Goal: Task Accomplishment & Management: Use online tool/utility

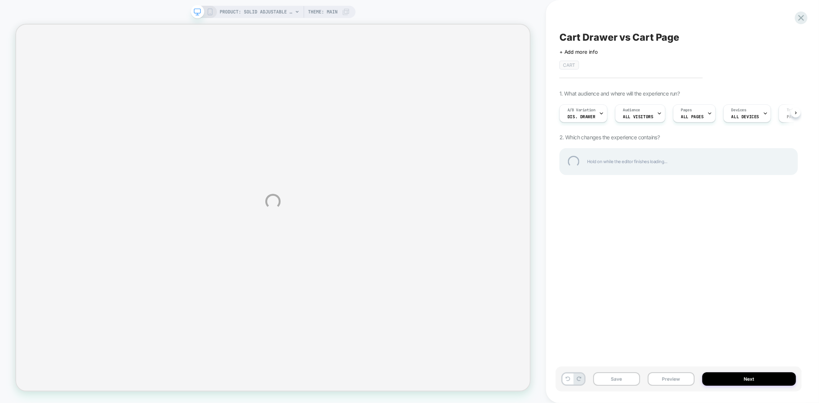
scroll to position [0, 0]
select select "**********"
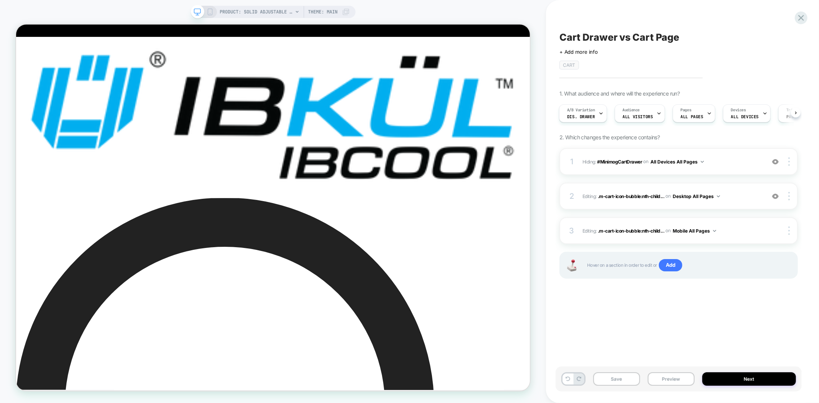
scroll to position [0, 1]
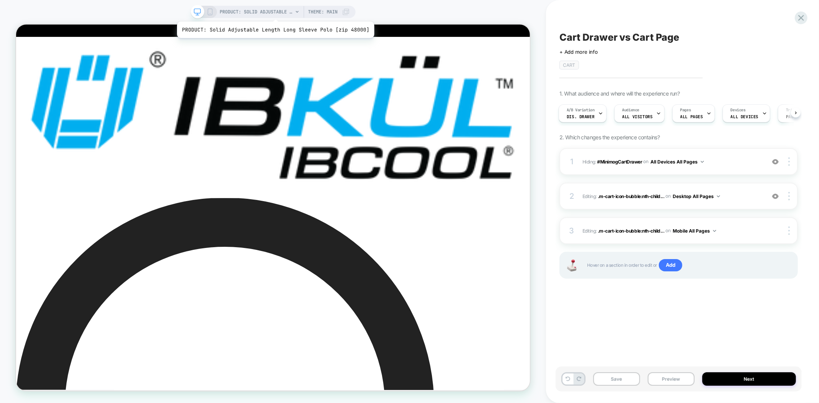
click at [273, 12] on span "PRODUCT: Solid Adjustable Length Long Sleeve Polo [zip 48000]" at bounding box center [256, 12] width 73 height 12
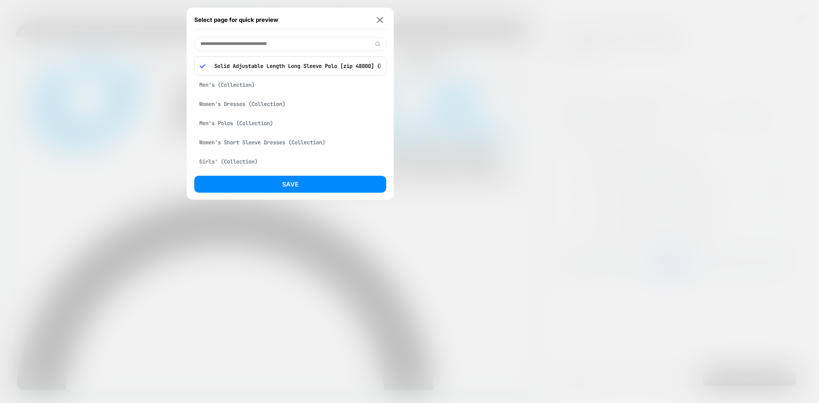
click at [275, 41] on input at bounding box center [290, 43] width 192 height 13
paste input "**********"
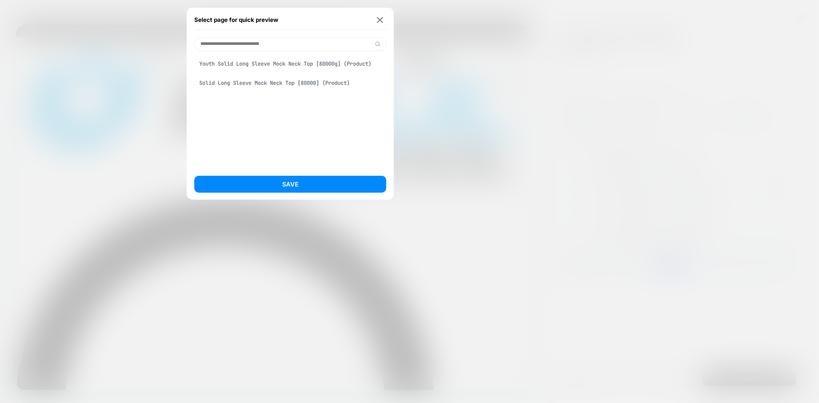
type input "**********"
click at [291, 61] on div "Youth Solid Long Sleeve Mock Neck Top [80000g] (Product)" at bounding box center [290, 63] width 192 height 15
click at [261, 94] on div "Solid Long Sleeve Mock Neck Top [80000] (Product)" at bounding box center [290, 90] width 192 height 15
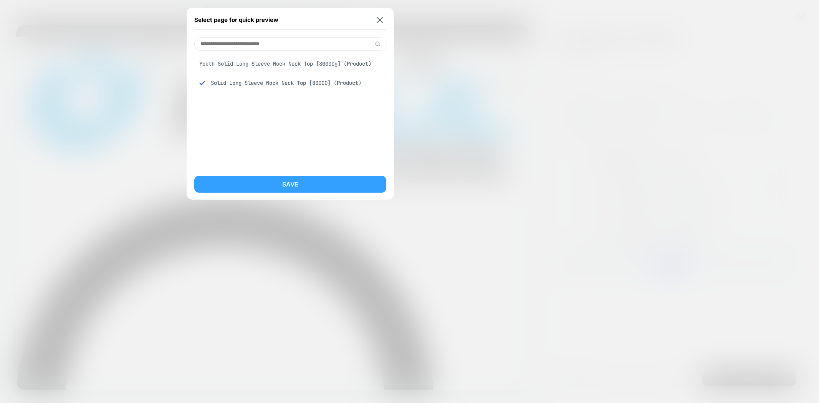
click at [325, 183] on button "Save" at bounding box center [290, 184] width 192 height 17
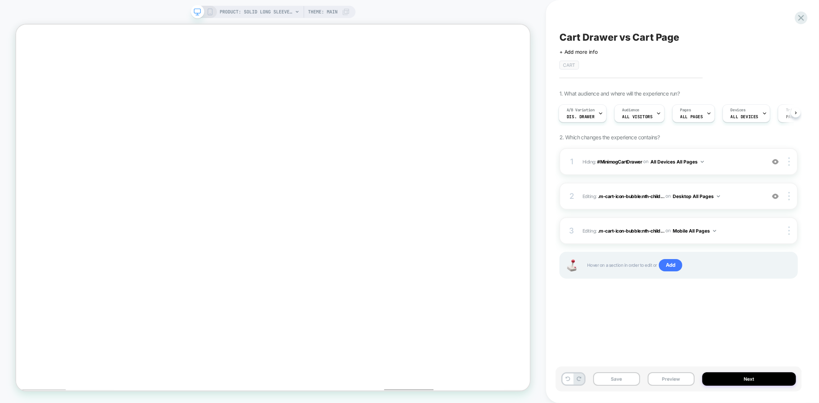
scroll to position [0, 1]
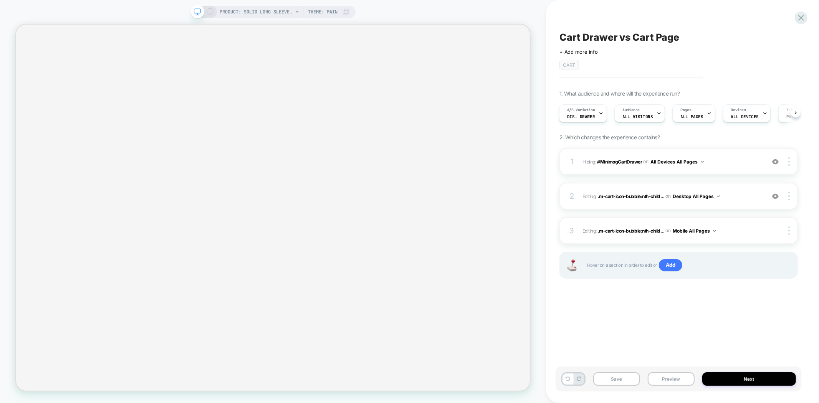
scroll to position [0, 1]
click at [667, 378] on button "Preview" at bounding box center [670, 378] width 47 height 13
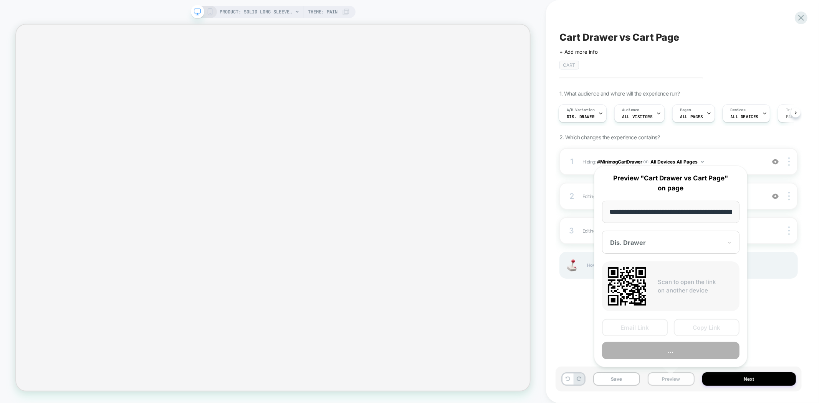
scroll to position [0, 142]
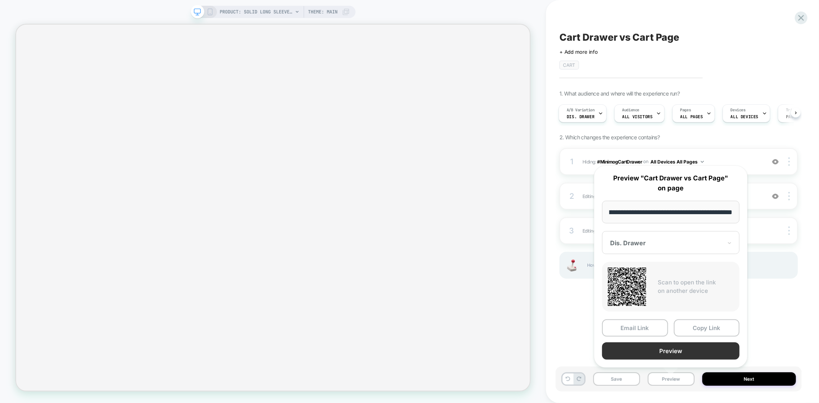
click at [682, 355] on button "Preview" at bounding box center [670, 350] width 137 height 17
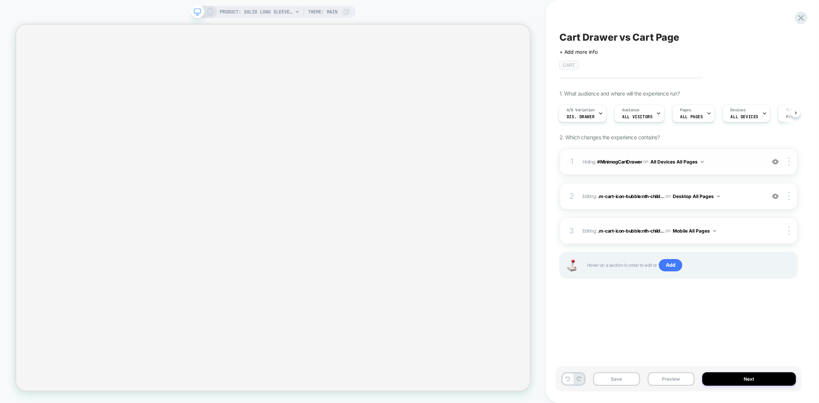
click at [777, 161] on img at bounding box center [775, 161] width 7 height 7
click at [776, 200] on div at bounding box center [775, 196] width 15 height 8
click at [259, 8] on span "PRODUCT: Solid Long Sleeve Mock Neck Top [80000]" at bounding box center [256, 12] width 73 height 12
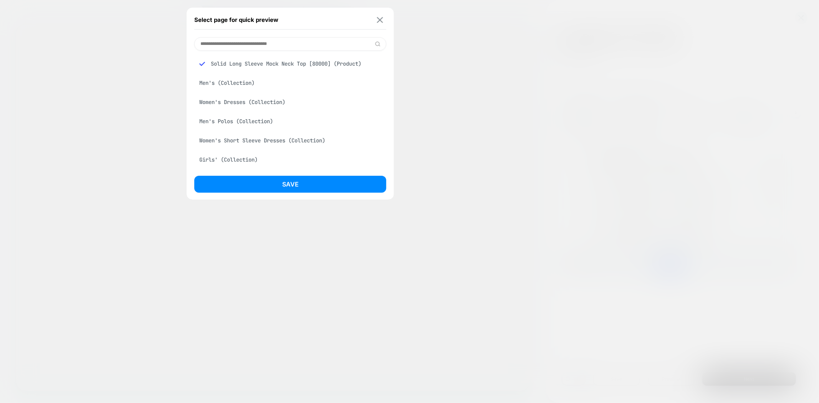
click at [381, 21] on img at bounding box center [380, 20] width 6 height 6
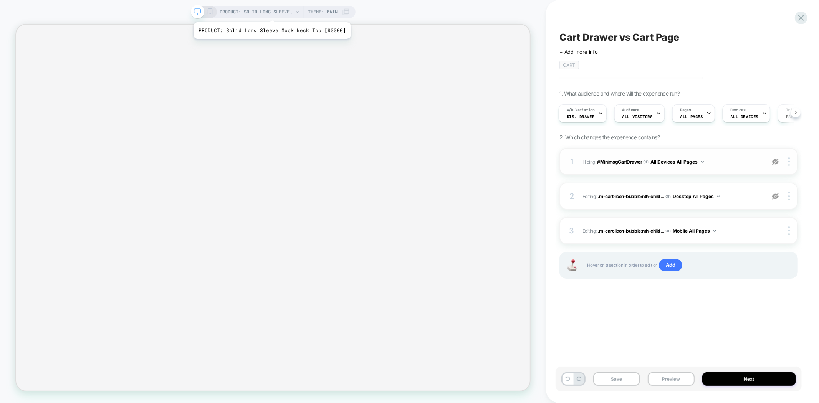
click at [270, 13] on span "PRODUCT: Solid Long Sleeve Mock Neck Top [80000]" at bounding box center [256, 12] width 73 height 12
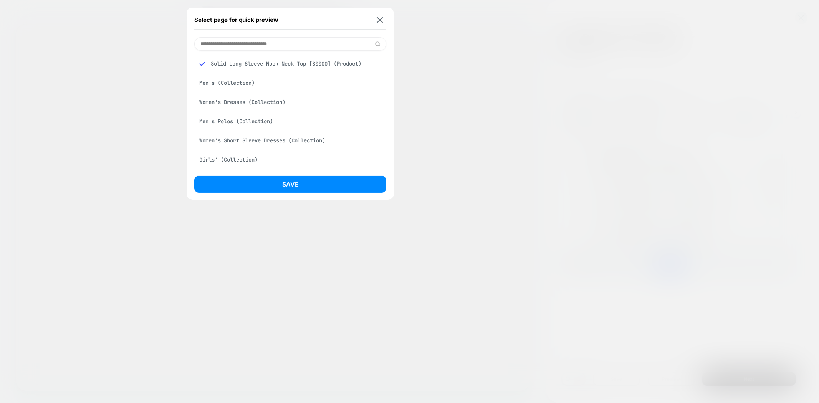
click at [226, 43] on input at bounding box center [290, 43] width 192 height 13
click at [294, 45] on input "****" at bounding box center [290, 43] width 192 height 13
paste input "**********"
type input "**********"
click at [200, 63] on img at bounding box center [202, 64] width 6 height 6
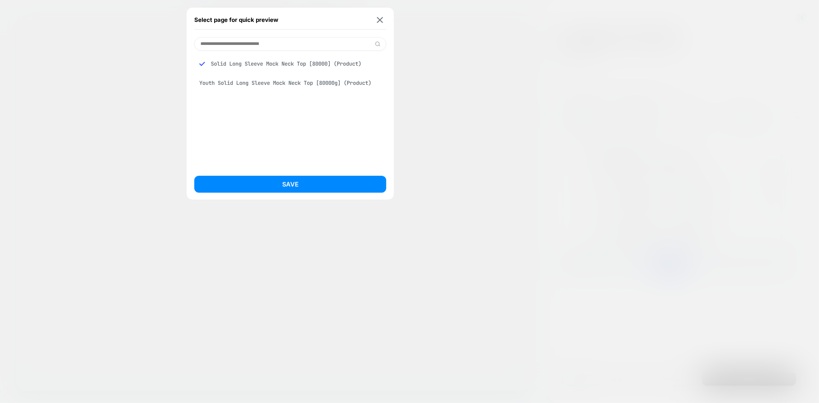
select select "**********"
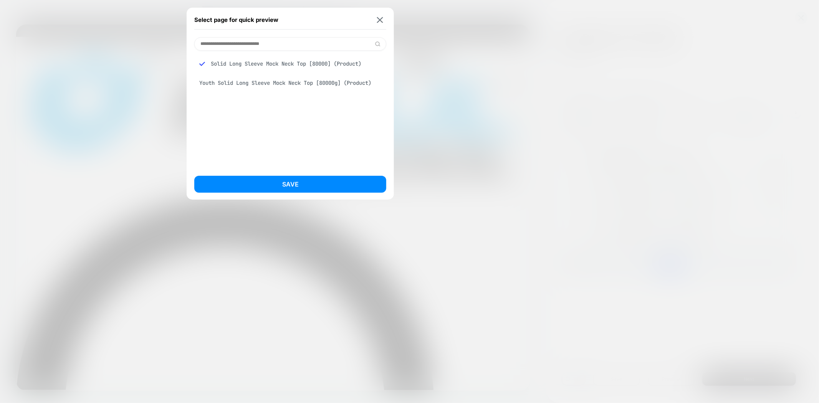
click at [315, 86] on div "Youth Solid Long Sleeve Mock Neck Top [80000g] (Product)" at bounding box center [290, 83] width 192 height 15
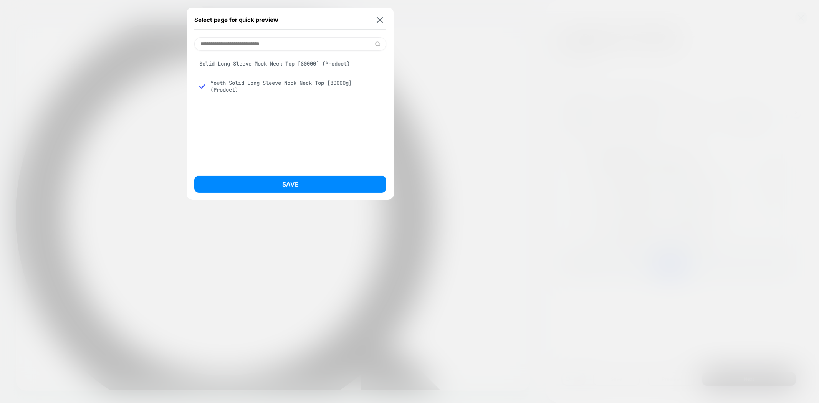
scroll to position [256, 0]
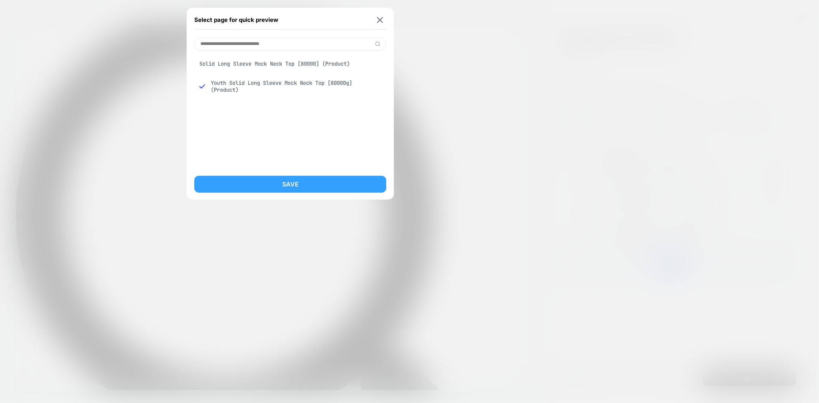
click at [322, 177] on button "Save" at bounding box center [290, 184] width 192 height 17
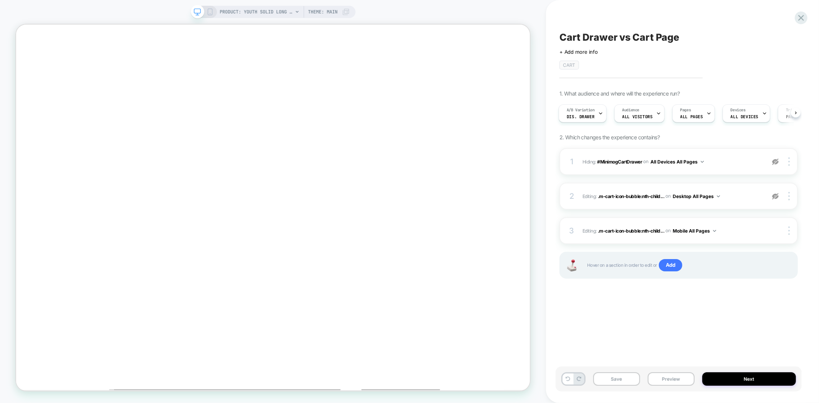
scroll to position [0, 1]
click at [256, 11] on span "PRODUCT: Youth Solid Long Sleeve Mock Neck Top [80000g]" at bounding box center [256, 12] width 73 height 12
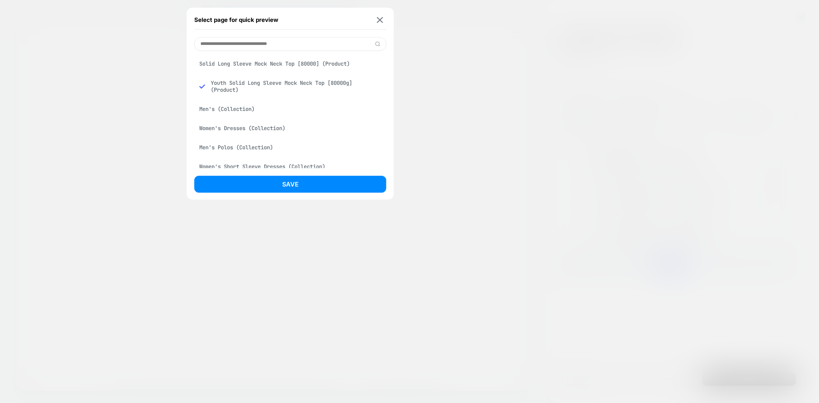
click at [254, 45] on input at bounding box center [290, 43] width 192 height 13
paste input "**********"
type input "**********"
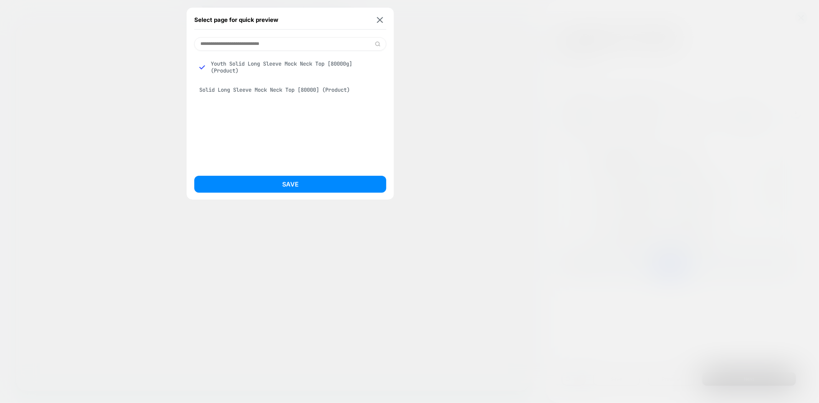
select select "**********"
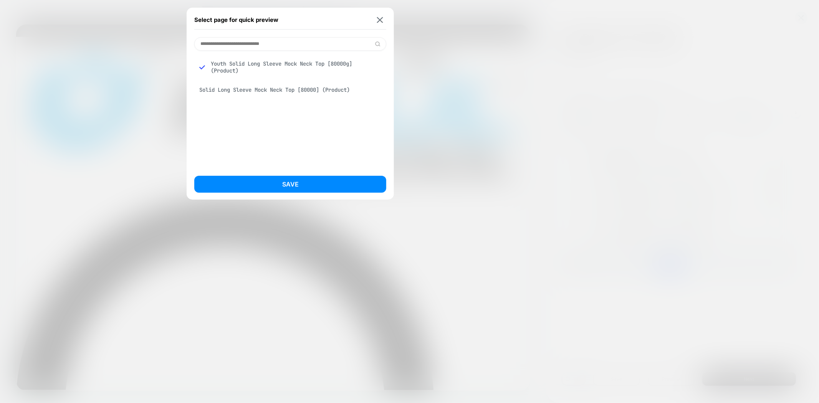
scroll to position [0, 0]
type input "**********"
click at [287, 91] on div "Solid Long Sleeve Mock Neck Top [80000] (Product)" at bounding box center [290, 90] width 192 height 15
click at [312, 184] on button "Save" at bounding box center [290, 184] width 192 height 17
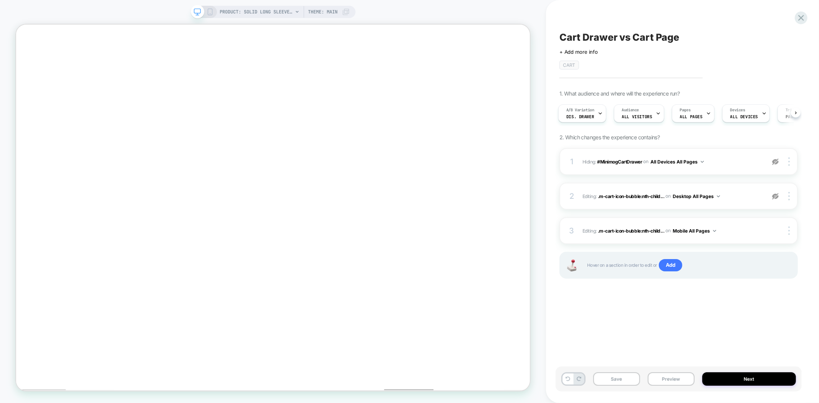
scroll to position [0, 2]
click at [776, 194] on img at bounding box center [775, 196] width 7 height 7
click at [773, 157] on div at bounding box center [775, 161] width 15 height 8
click at [669, 380] on button "Preview" at bounding box center [670, 378] width 47 height 13
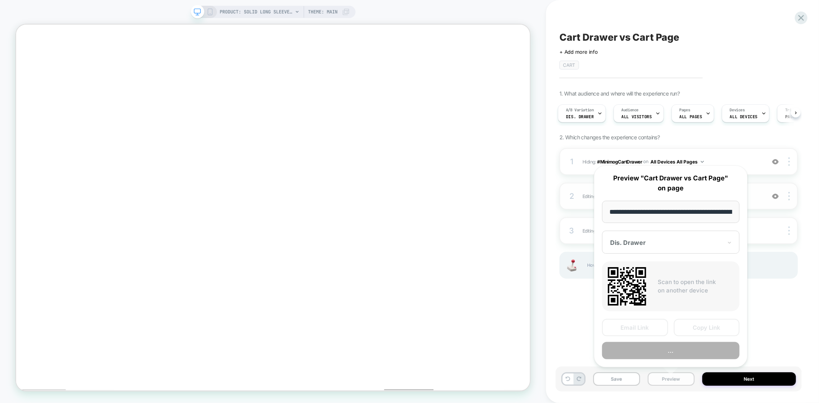
scroll to position [0, 142]
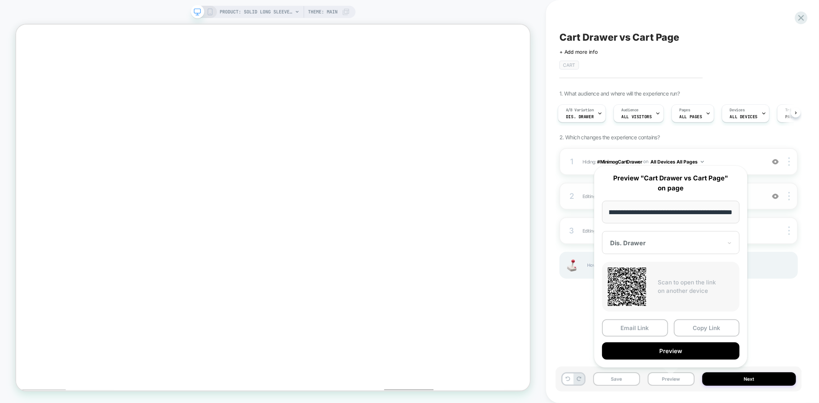
click at [663, 246] on div at bounding box center [666, 243] width 112 height 8
click at [636, 269] on div "Dis. Drawer" at bounding box center [671, 269] width 130 height 14
click at [674, 355] on button "Preview" at bounding box center [670, 350] width 137 height 17
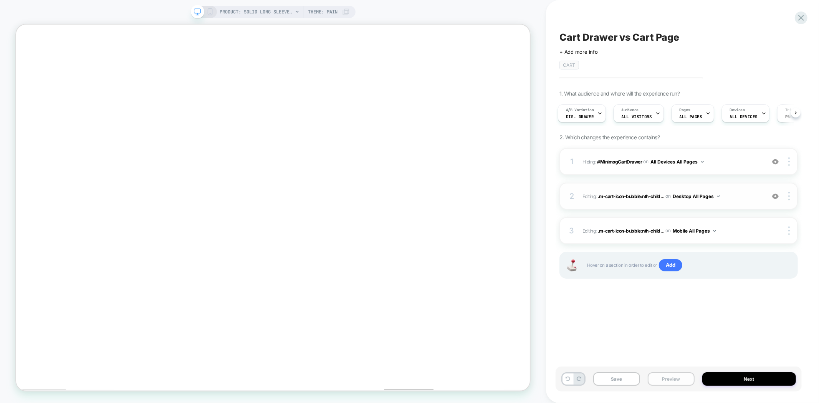
click at [665, 379] on button "Preview" at bounding box center [670, 378] width 47 height 13
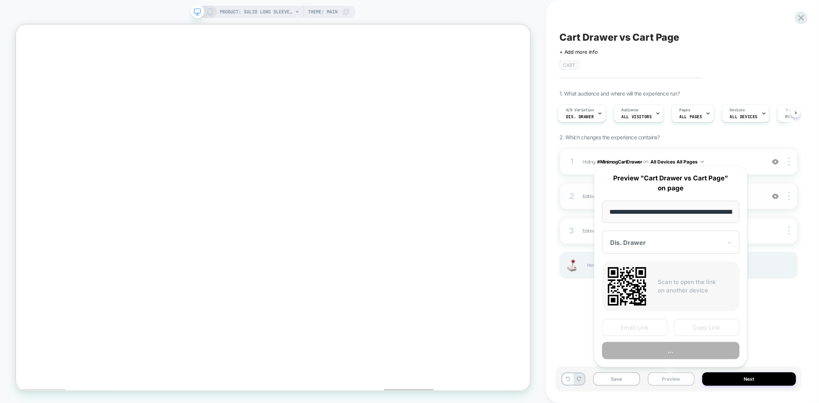
scroll to position [0, 142]
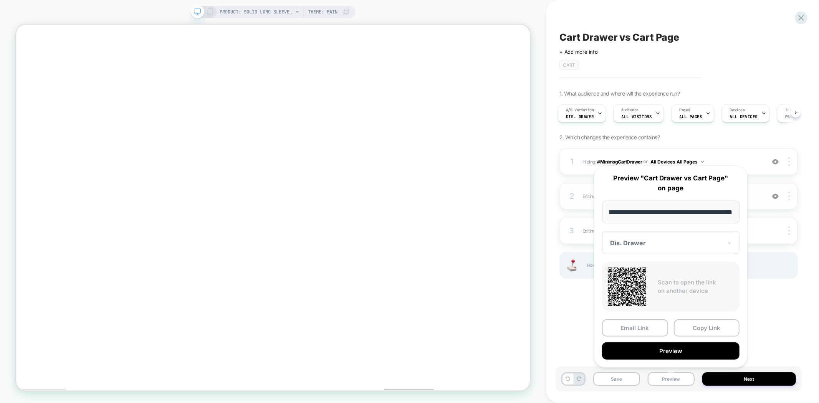
click at [657, 243] on div at bounding box center [666, 243] width 112 height 8
click at [632, 282] on div "En. Drawer" at bounding box center [671, 283] width 130 height 14
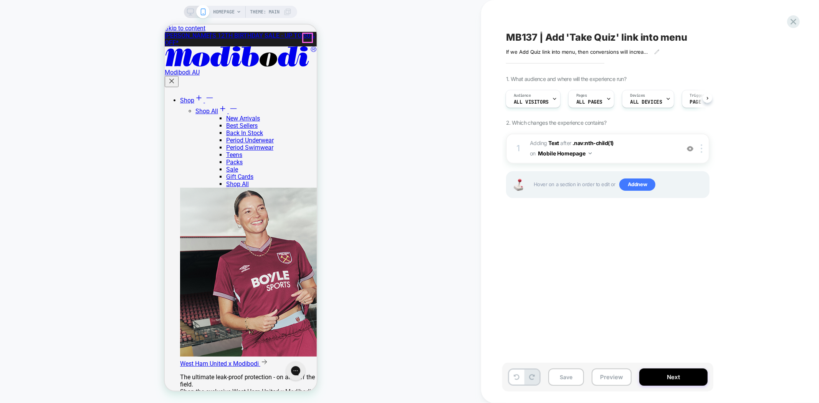
drag, startPoint x: 305, startPoint y: 35, endPoint x: 305, endPoint y: 41, distance: 6.9
click at [554, 146] on b "Text" at bounding box center [553, 143] width 10 height 7
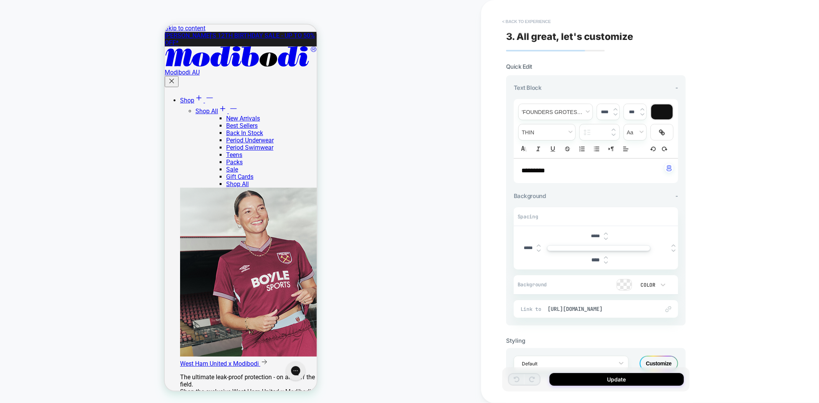
click at [513, 26] on button "< Back to experience" at bounding box center [526, 21] width 56 height 12
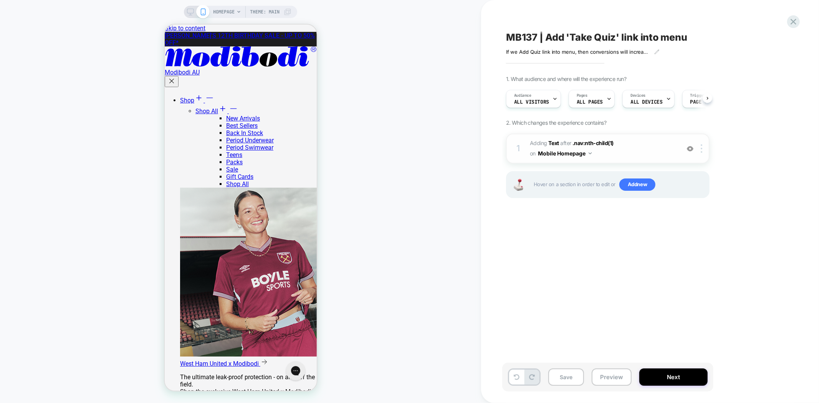
scroll to position [0, 0]
click at [587, 146] on span ".nav:nth-child(1)" at bounding box center [592, 143] width 41 height 7
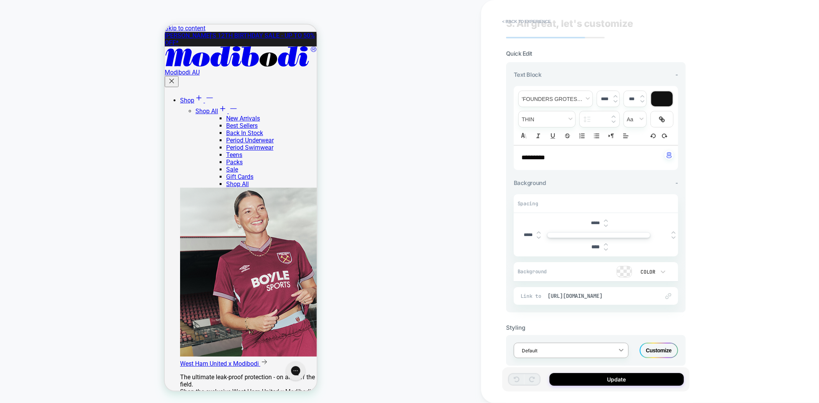
scroll to position [24, 0]
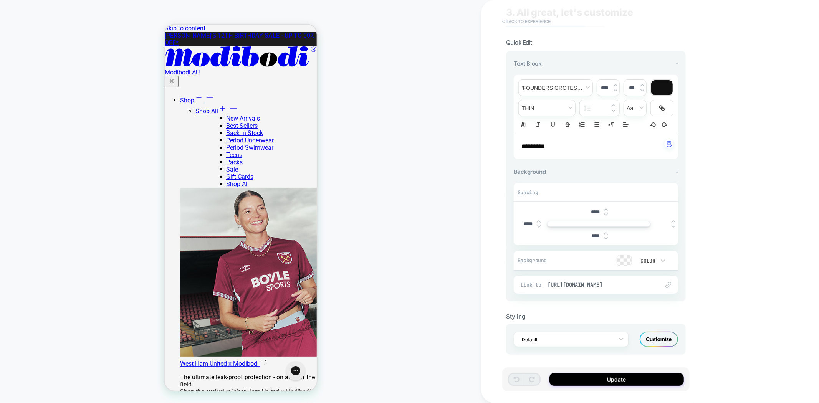
click at [523, 23] on button "< Back to experience" at bounding box center [526, 21] width 56 height 12
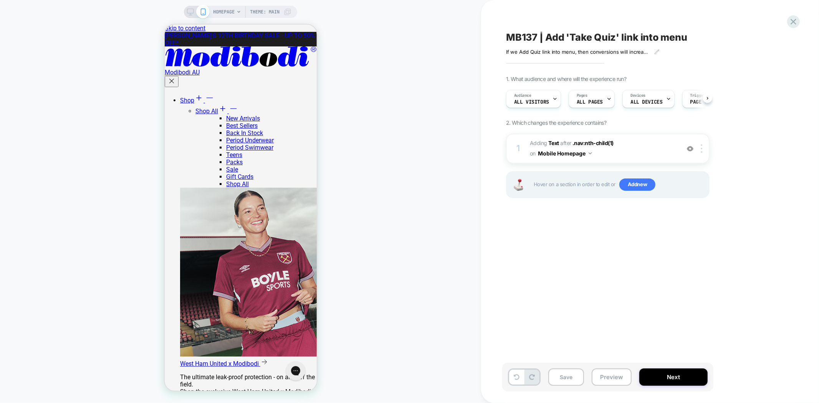
scroll to position [0, 0]
click at [610, 381] on button "Preview" at bounding box center [611, 376] width 40 height 17
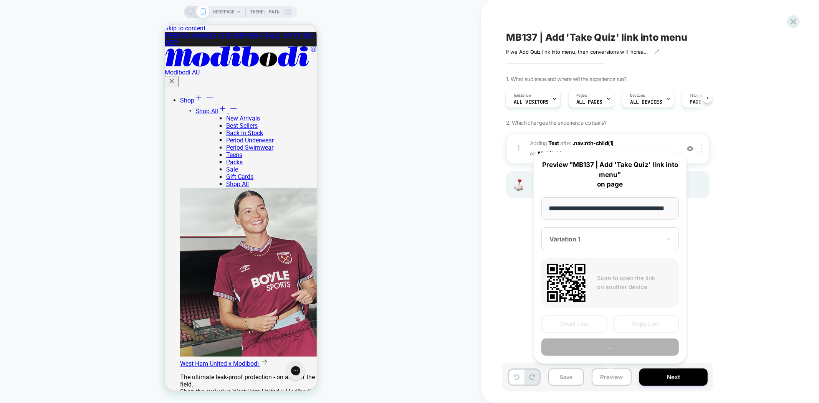
scroll to position [0, 23]
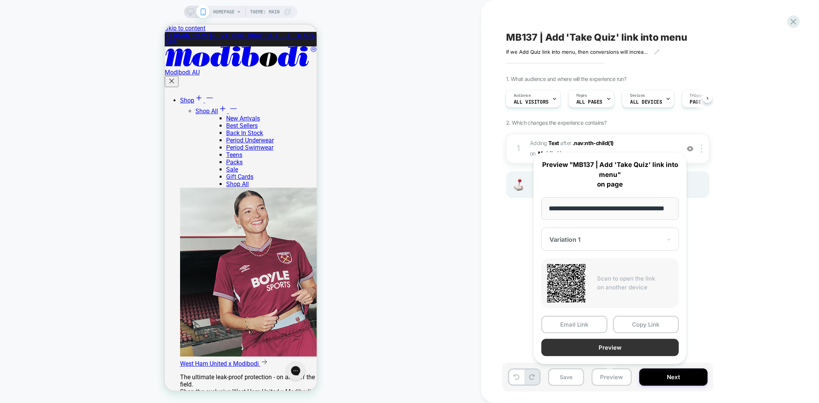
click at [625, 347] on button "Preview" at bounding box center [609, 347] width 137 height 17
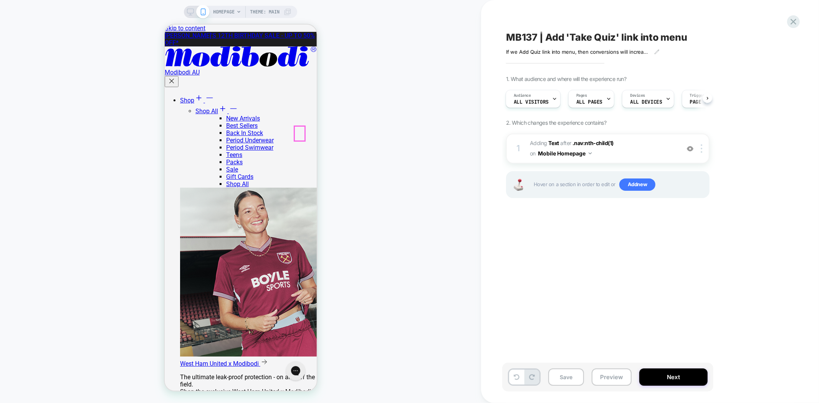
click at [704, 150] on div at bounding box center [702, 148] width 13 height 8
click at [703, 149] on div at bounding box center [702, 148] width 13 height 8
click at [703, 152] on div "1 #_loomi_addon_1758198238447 Adding Text AFTER .nav:nth-child(1) .nav:nth-chil…" at bounding box center [607, 149] width 203 height 30
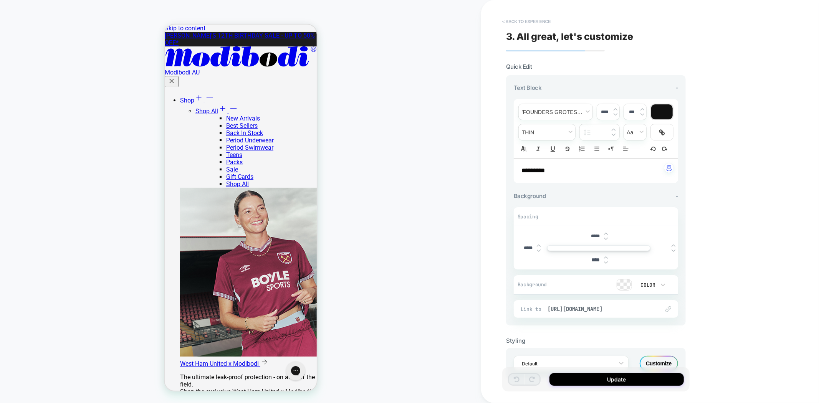
click at [521, 21] on button "< Back to experience" at bounding box center [526, 21] width 56 height 12
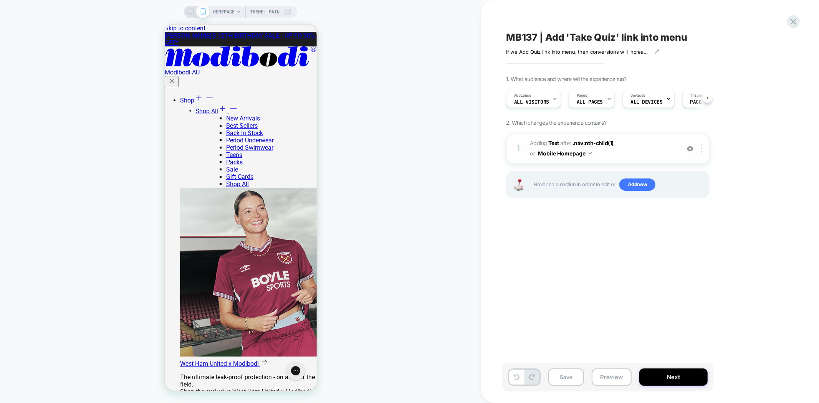
scroll to position [0, 0]
click at [703, 147] on div at bounding box center [702, 148] width 13 height 8
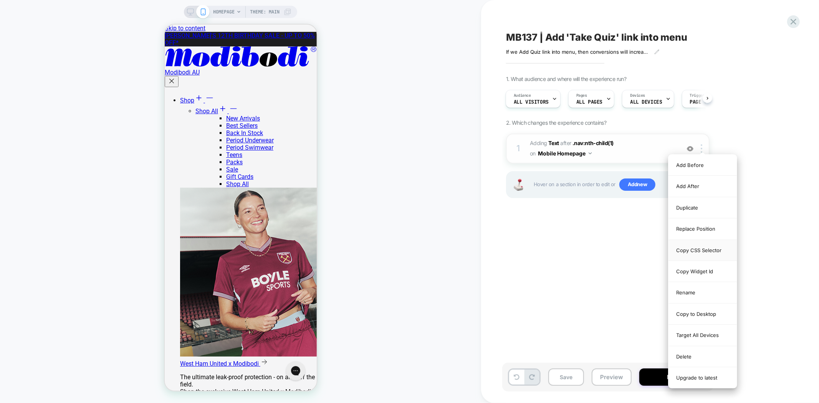
click at [711, 250] on div "Copy CSS Selector" at bounding box center [702, 250] width 68 height 21
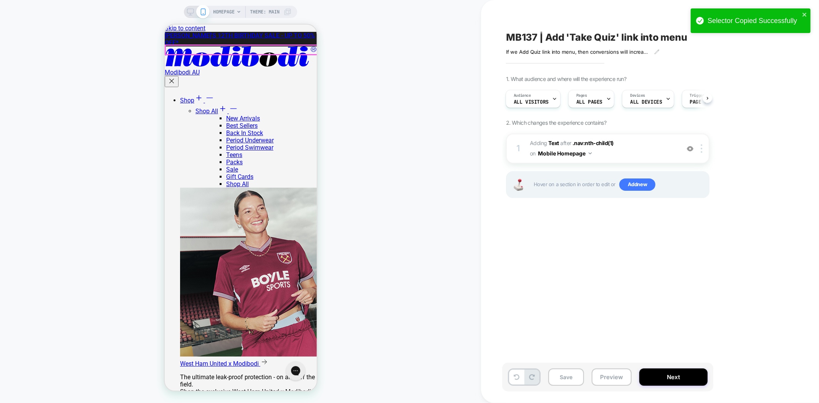
click at [175, 77] on icon "Cross icon" at bounding box center [171, 81] width 8 height 8
click at [192, 10] on icon at bounding box center [190, 11] width 7 height 7
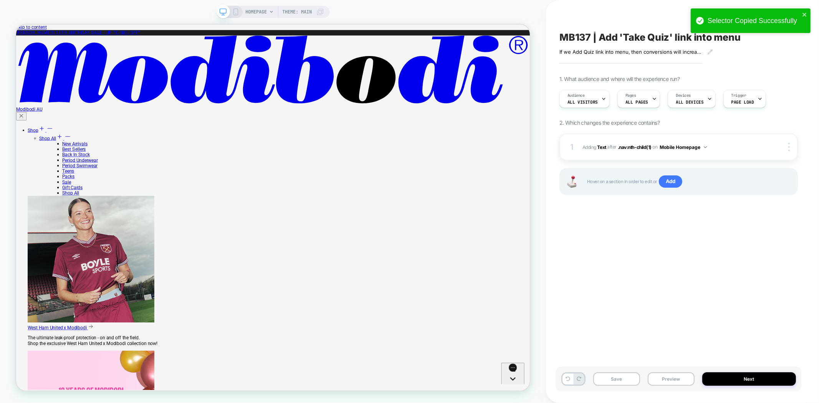
click at [185, 12] on div "HOMEPAGE Theme: MAIN MB137 | Add 'Take Quiz' link into menu If we Add Quiz link…" at bounding box center [409, 201] width 819 height 403
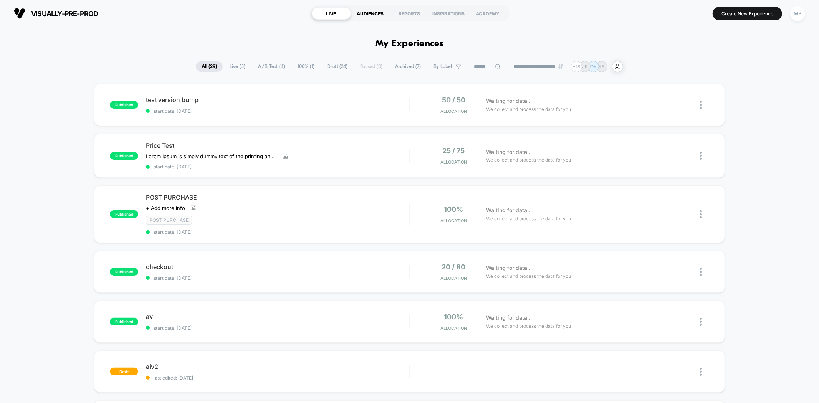
click at [376, 13] on div "AUDIENCES" at bounding box center [370, 13] width 39 height 12
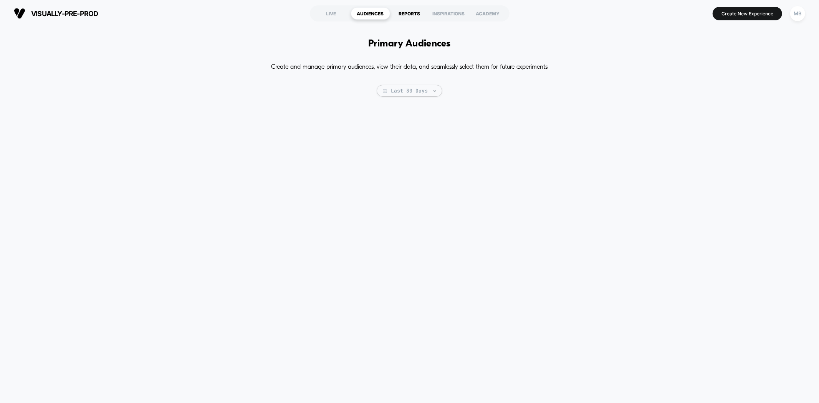
click at [407, 16] on div "REPORTS" at bounding box center [409, 13] width 39 height 12
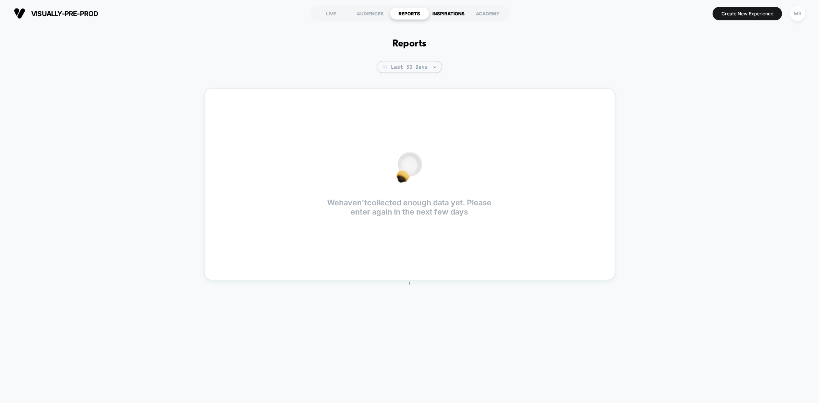
click at [450, 12] on div "INSPIRATIONS" at bounding box center [448, 13] width 39 height 12
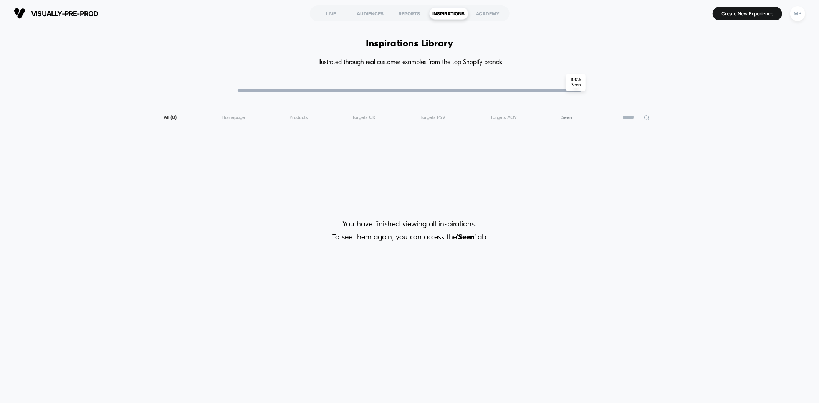
click at [570, 118] on span "Seen ( 0 )" at bounding box center [566, 118] width 11 height 6
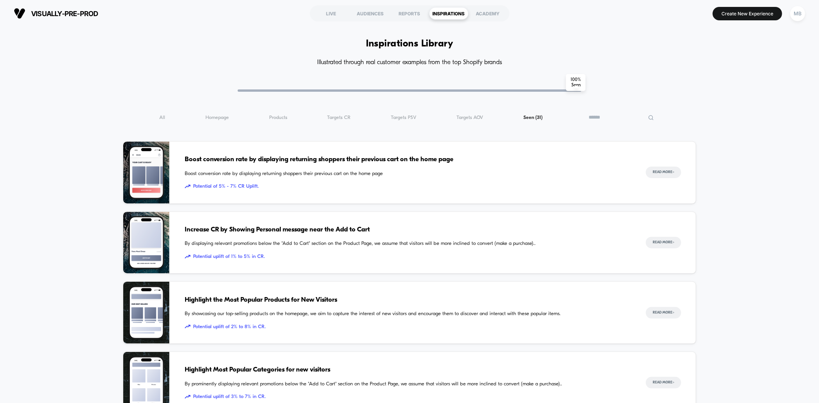
click at [629, 118] on input at bounding box center [621, 117] width 77 height 9
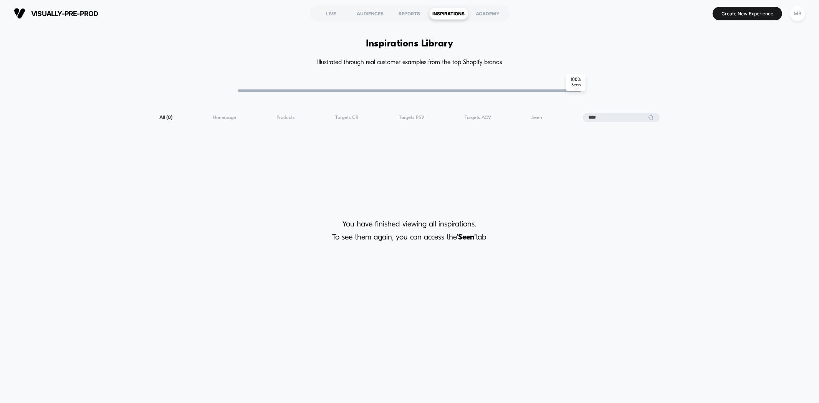
drag, startPoint x: 629, startPoint y: 118, endPoint x: 555, endPoint y: 118, distance: 74.1
click at [555, 118] on div "All ( 0 ) Homepage ( 0 ) Products ( 0 ) Targets CR ( 0 ) Targets PSV ( 0 ) Targ…" at bounding box center [409, 117] width 573 height 9
type input "****"
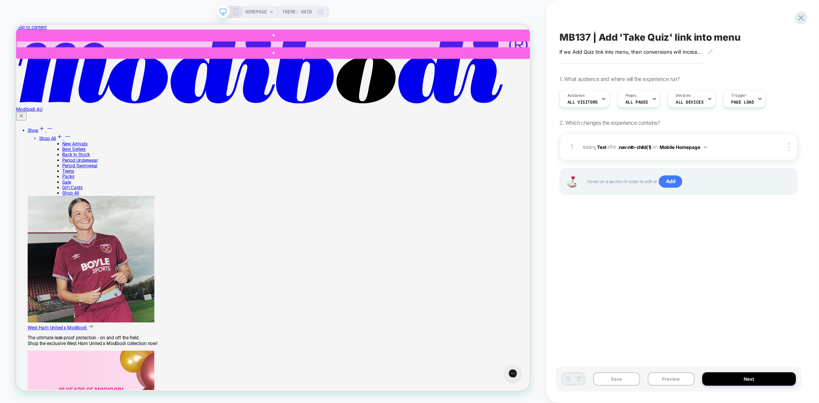
click at [310, 48] on div at bounding box center [360, 50] width 686 height 9
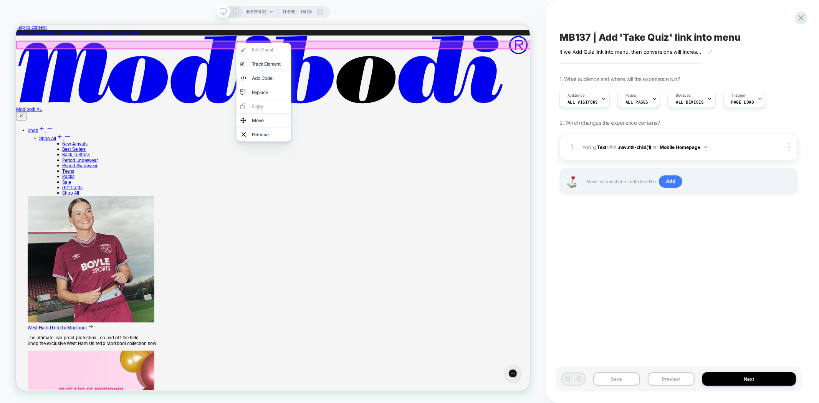
click at [632, 268] on div "MB137 | Add 'Take Quiz' link into menu If we Add Quiz link into menu , then con…" at bounding box center [678, 202] width 246 height 388
click at [631, 256] on div "MB137 | Add 'Take Quiz' link into menu If we Add Quiz link into menu , then con…" at bounding box center [678, 202] width 246 height 388
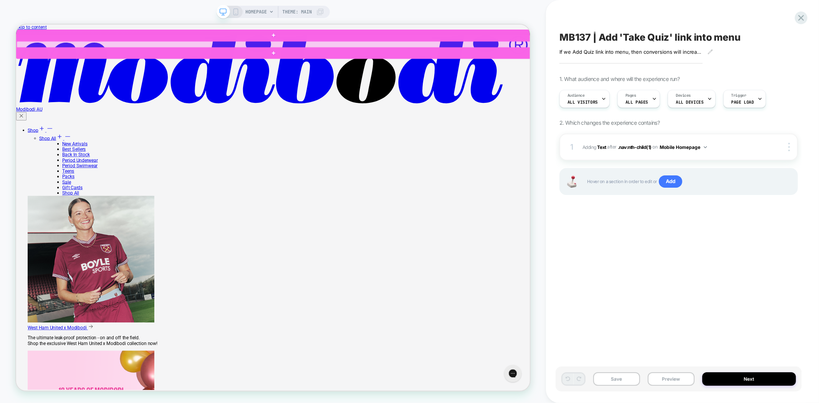
click at [320, 49] on div at bounding box center [360, 50] width 686 height 9
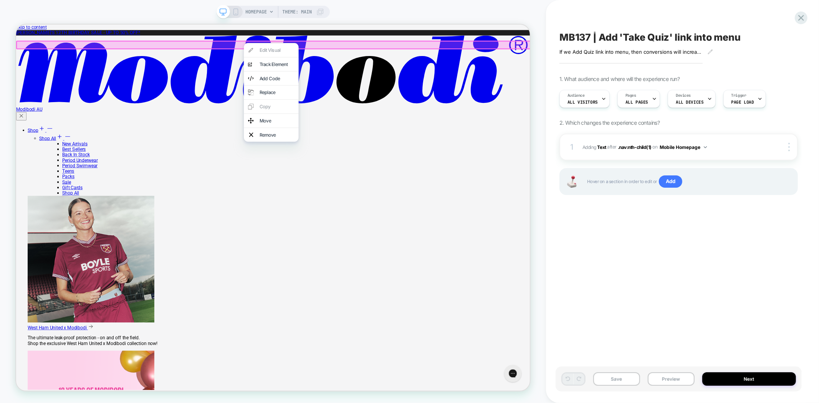
click at [640, 292] on div "MB137 | Add 'Take Quiz' link into menu If we Add Quiz link into menu , then con…" at bounding box center [678, 202] width 246 height 388
click at [516, 15] on div "HOMEPAGE Theme: MAIN" at bounding box center [273, 202] width 546 height 388
click at [586, 270] on div "MB137 | Add 'Take Quiz' link into menu If we Add Quiz link into menu , then con…" at bounding box center [678, 202] width 246 height 388
click at [541, 8] on div "HOMEPAGE Theme: MAIN" at bounding box center [273, 202] width 546 height 388
click at [543, 243] on div "HOMEPAGE Theme: MAIN" at bounding box center [273, 202] width 546 height 388
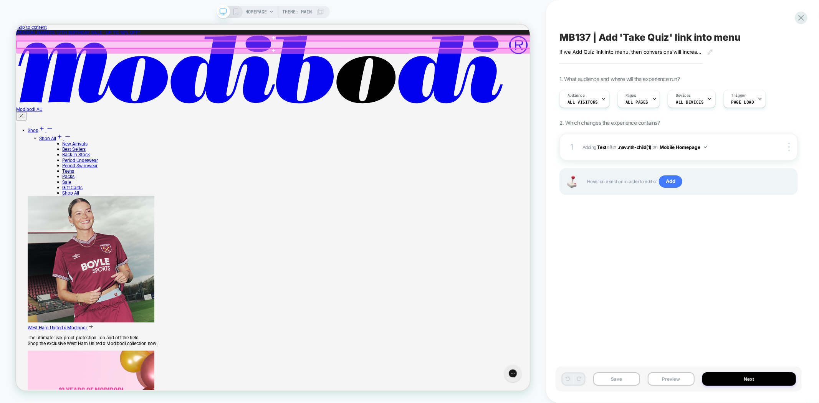
click at [640, 50] on div at bounding box center [360, 50] width 686 height 9
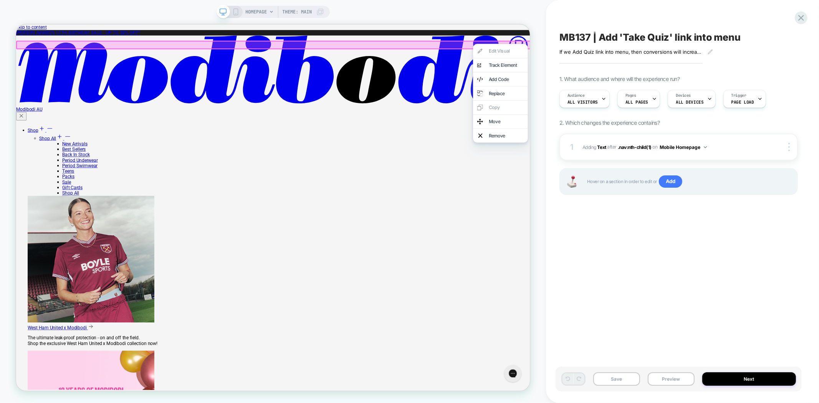
click at [607, 304] on div "MB137 | Add 'Take Quiz' link into menu If we Add Quiz link into menu , then con…" at bounding box center [678, 202] width 246 height 388
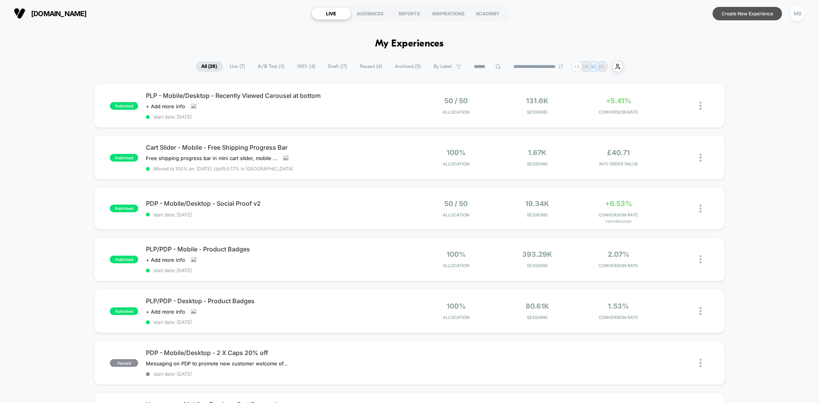
click at [753, 13] on button "Create New Experience" at bounding box center [746, 13] width 69 height 13
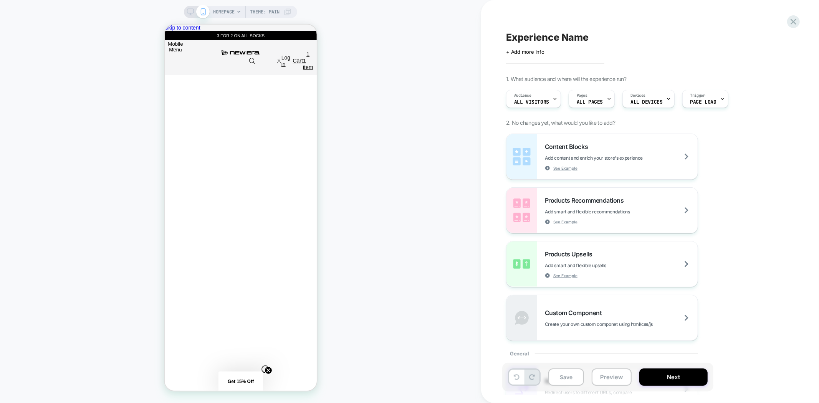
scroll to position [0, 458]
click at [541, 95] on div "Audience All Visitors" at bounding box center [531, 98] width 50 height 17
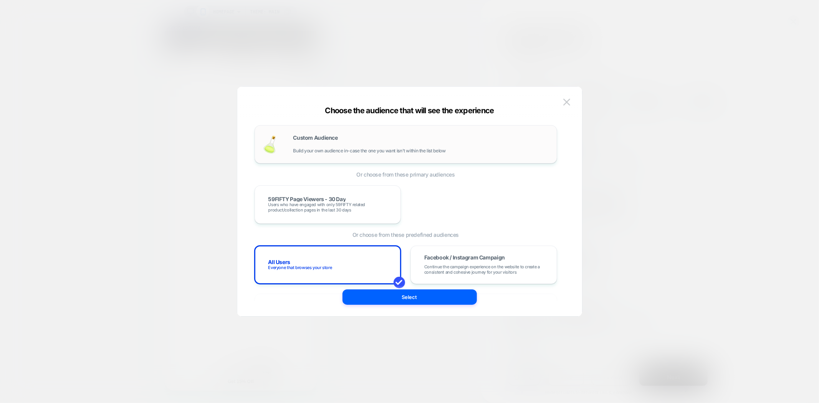
click at [335, 146] on div "Custom Audience Build your own audience in-case the one you want isn't within t…" at bounding box center [421, 144] width 256 height 18
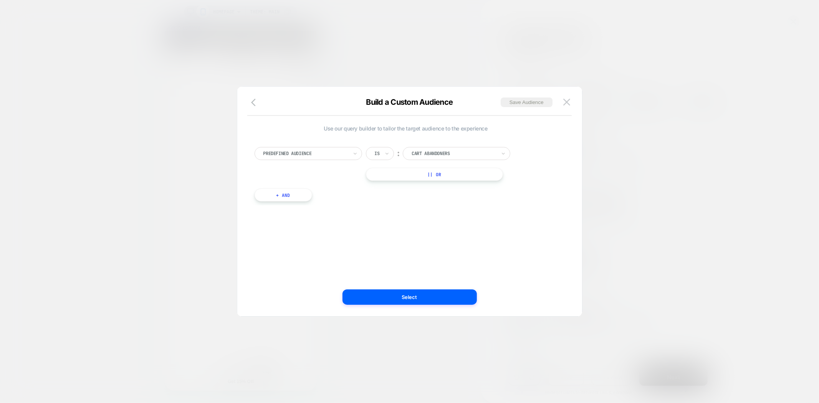
click at [317, 152] on div at bounding box center [305, 153] width 84 height 7
click at [338, 145] on div "option Predefined Audience, selected. Select is focused ,type to refine list, p…" at bounding box center [406, 170] width 310 height 70
click at [338, 145] on div "Predefined Audience Is ︰ Cart Abandoners || Or + And" at bounding box center [406, 170] width 310 height 70
click at [340, 155] on div at bounding box center [305, 153] width 84 height 7
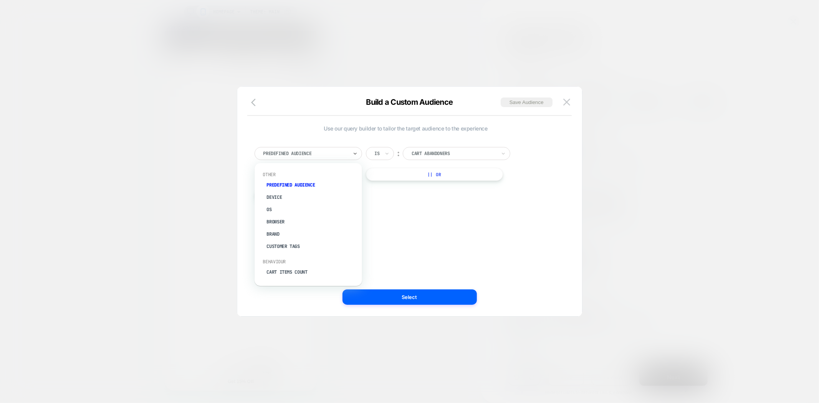
scroll to position [0, 152]
type input "****"
click at [285, 181] on div "Purchased Items" at bounding box center [312, 185] width 100 height 12
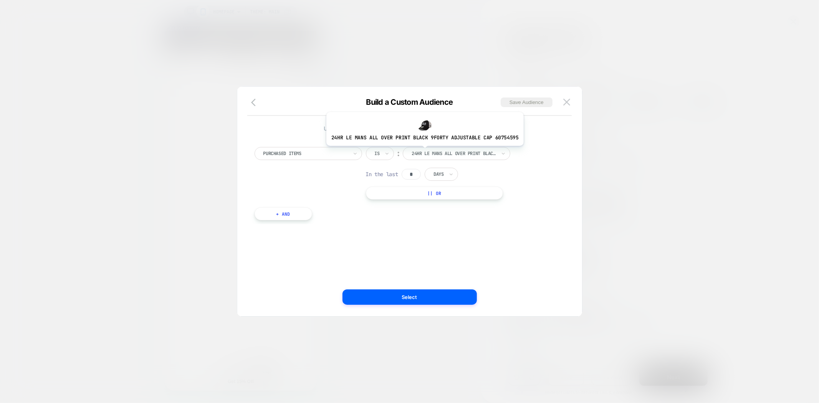
scroll to position [0, 305]
click at [424, 151] on div at bounding box center [453, 153] width 84 height 7
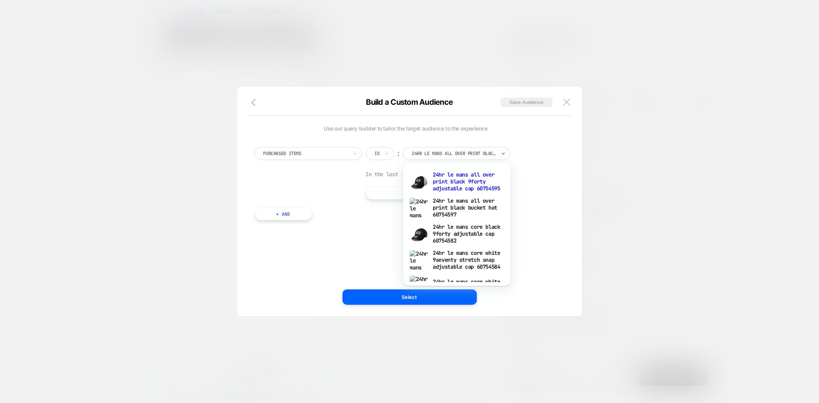
click at [381, 156] on div "Is" at bounding box center [380, 153] width 28 height 13
click at [357, 187] on div "Purchased Items Is ︰ option 24hr le mans all over print black 9forty adjustable…" at bounding box center [405, 173] width 302 height 53
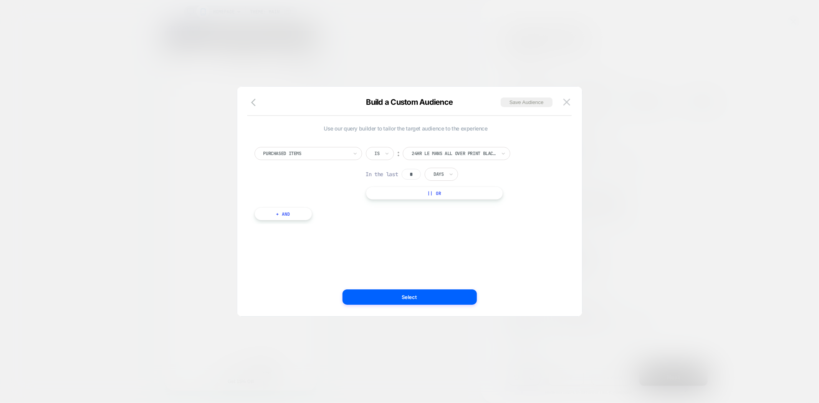
scroll to position [0, 0]
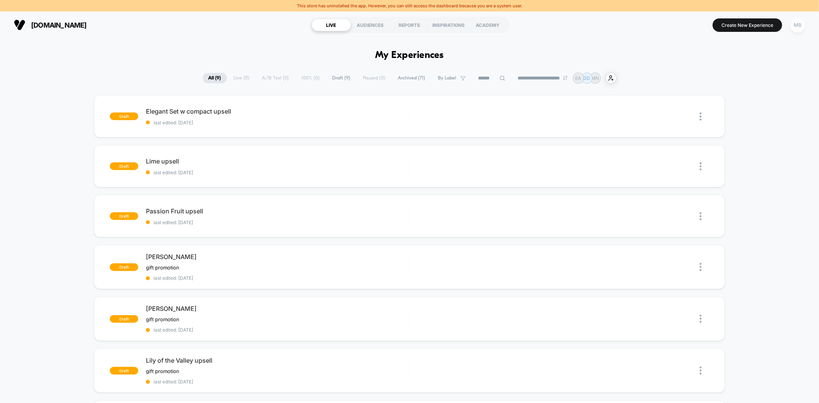
click at [801, 28] on div "MB" at bounding box center [797, 25] width 15 height 15
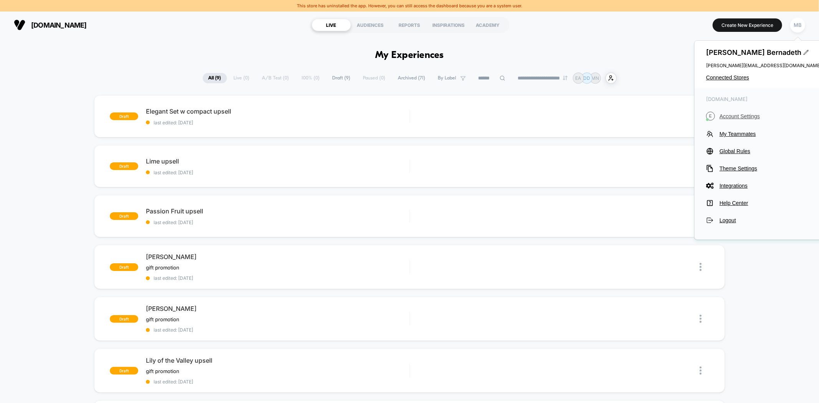
click at [748, 117] on span "Account Settings" at bounding box center [770, 116] width 102 height 6
